Goal: Task Accomplishment & Management: Use online tool/utility

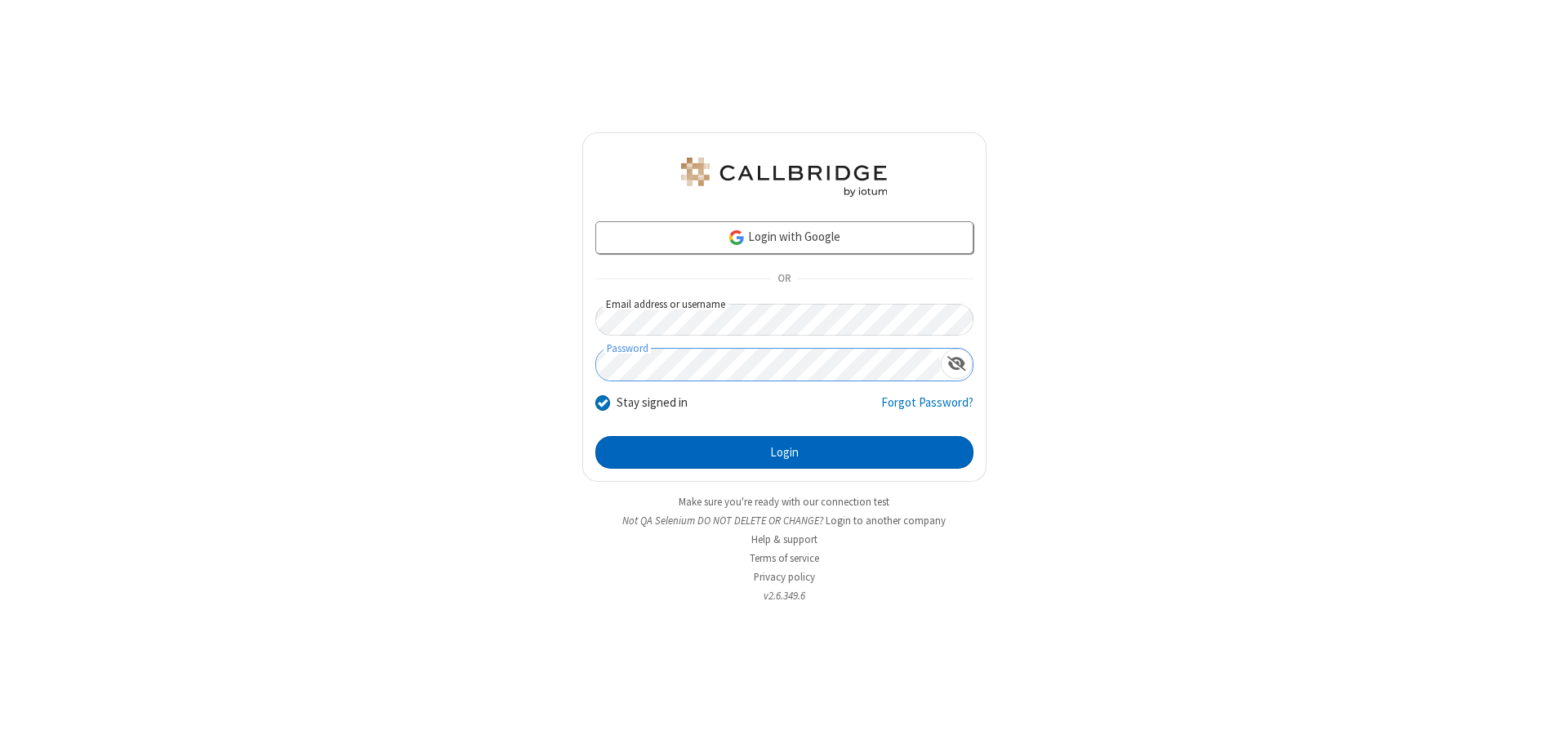
click at [784, 452] on button "Login" at bounding box center [784, 452] width 378 height 33
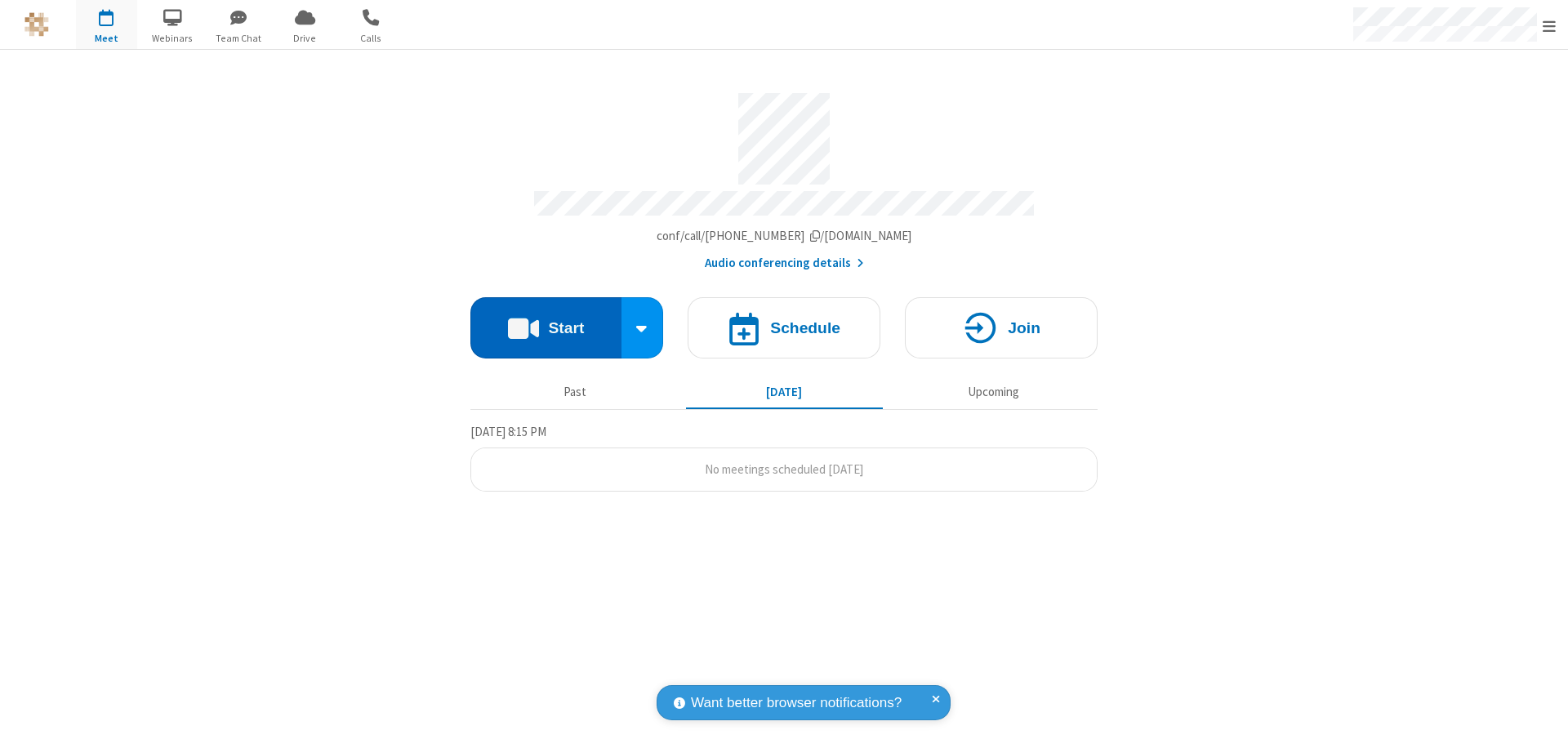
click at [546, 320] on button "Start" at bounding box center [546, 328] width 151 height 61
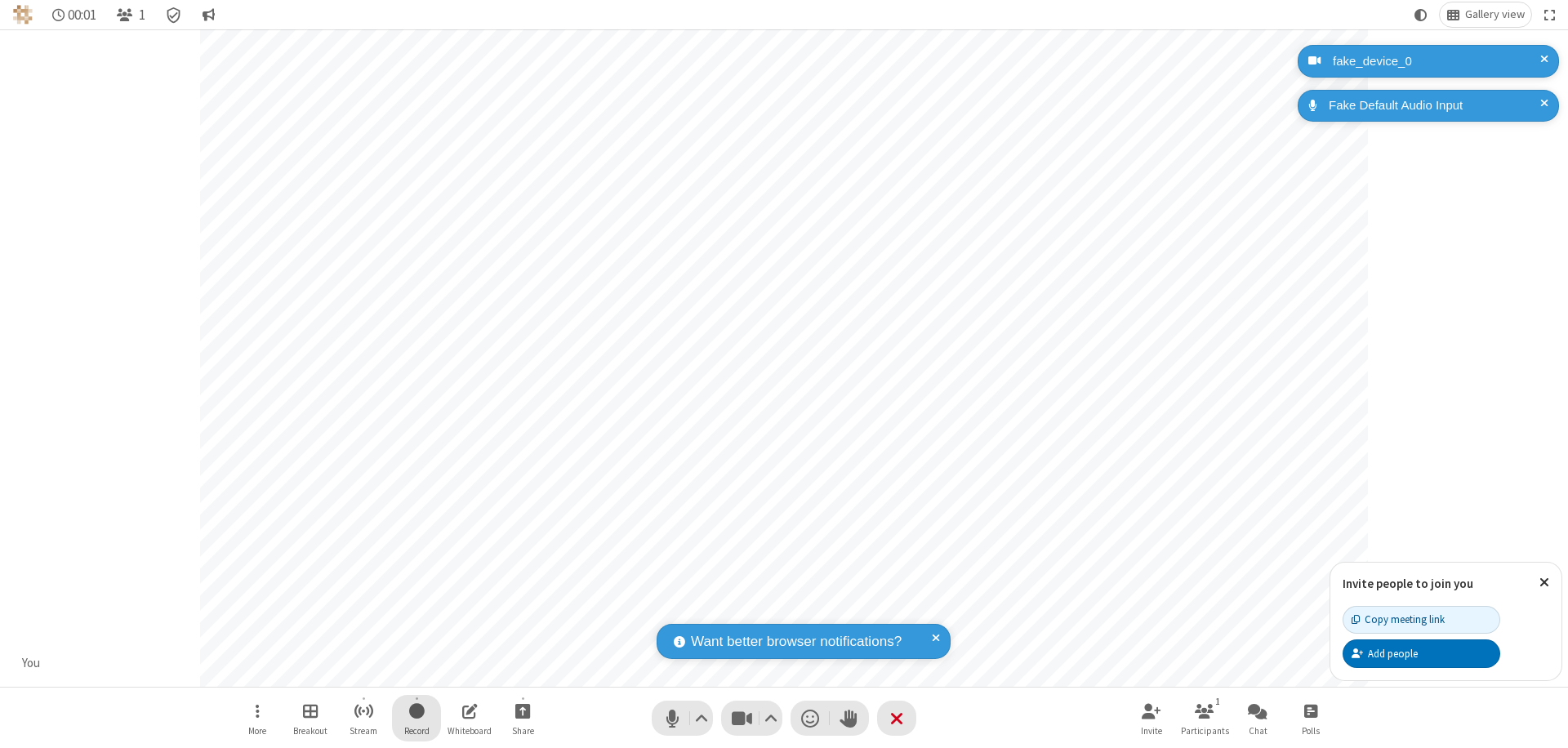
click at [417, 718] on span "Start recording" at bounding box center [417, 711] width 16 height 21
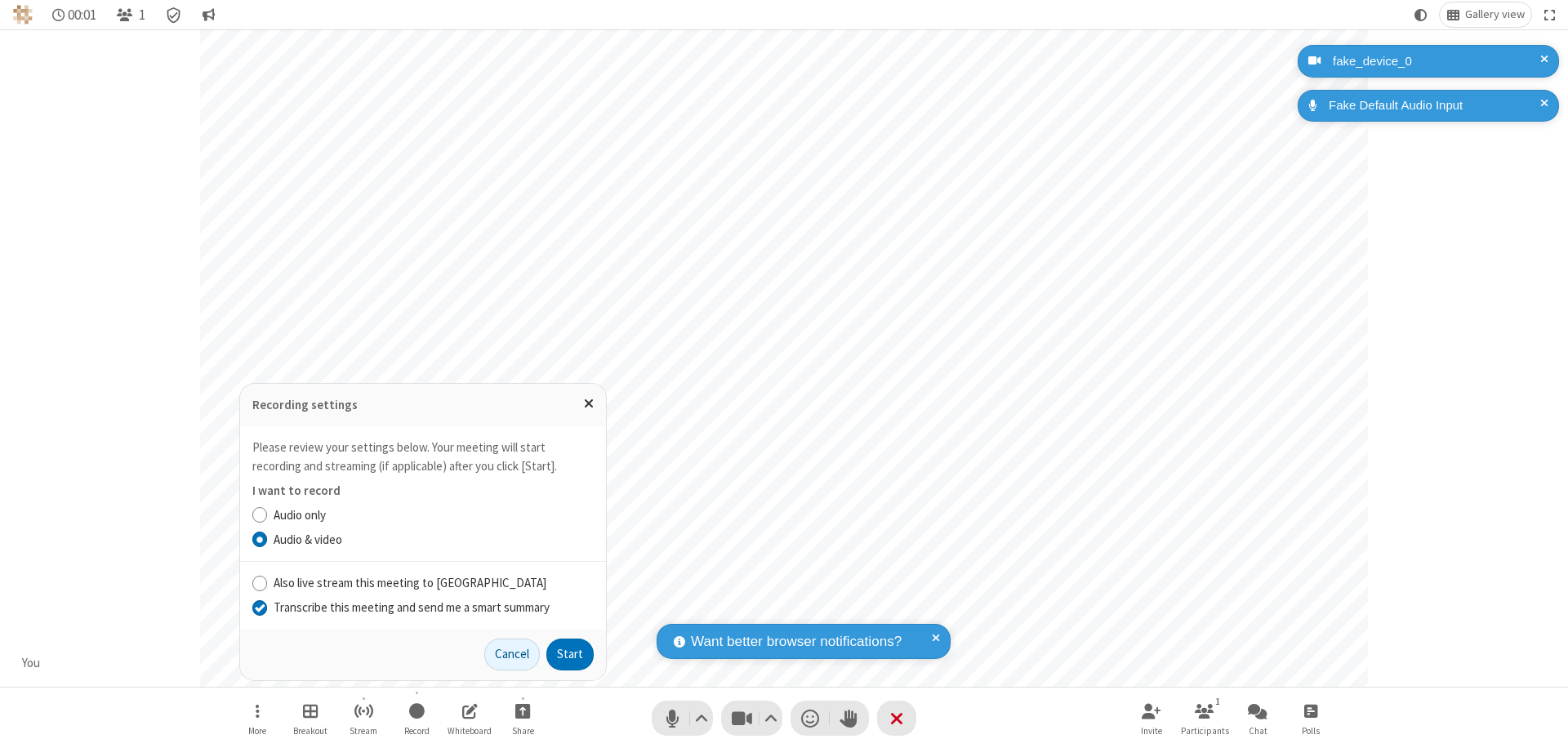
click at [259, 607] on input "Transcribe this meeting and send me a smart summary" at bounding box center [260, 607] width 16 height 17
click at [570, 654] on button "Start" at bounding box center [570, 655] width 48 height 33
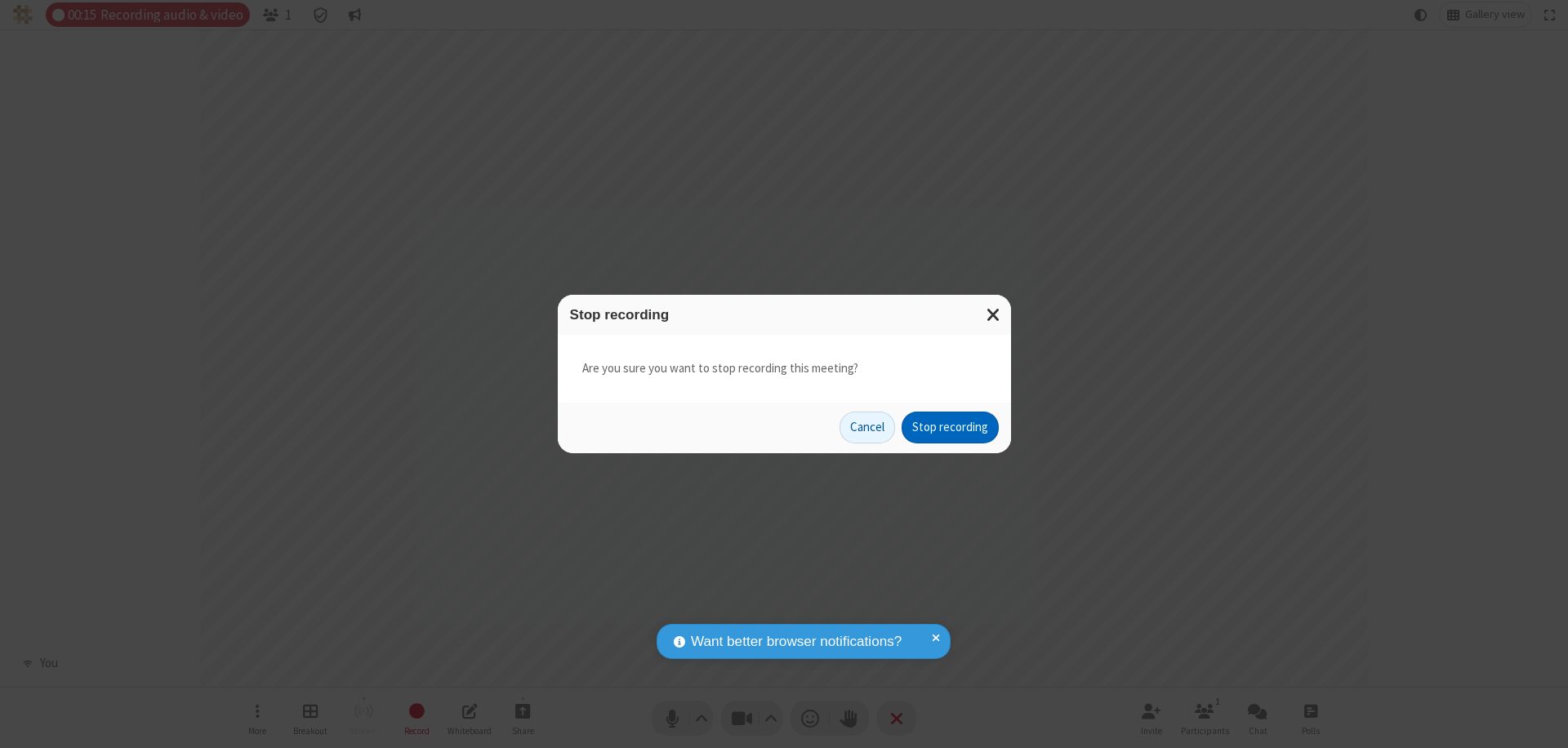
click at [950, 427] on button "Stop recording" at bounding box center [950, 428] width 97 height 33
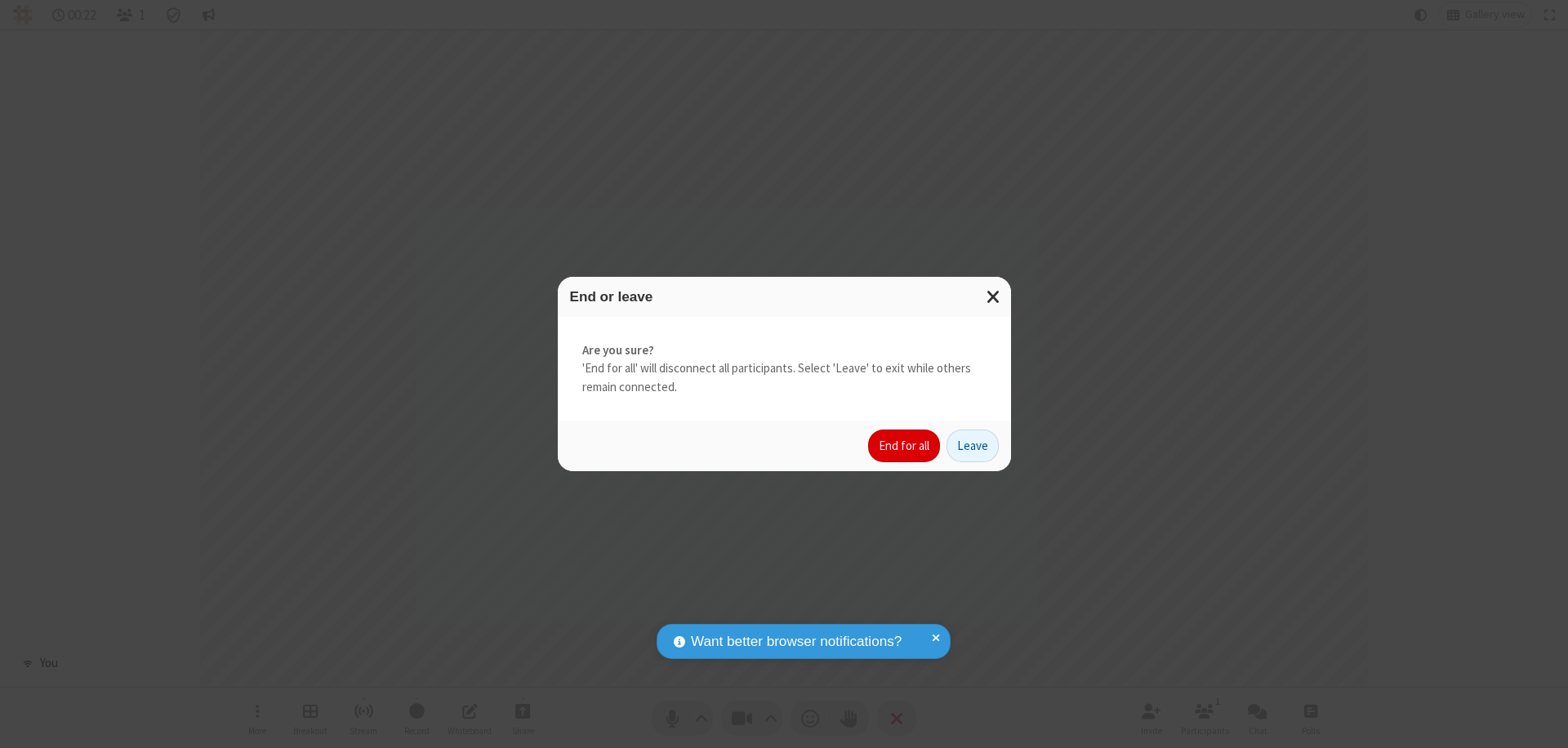
click at [905, 446] on button "End for all" at bounding box center [904, 446] width 72 height 33
